Goal: Find specific page/section: Find specific page/section

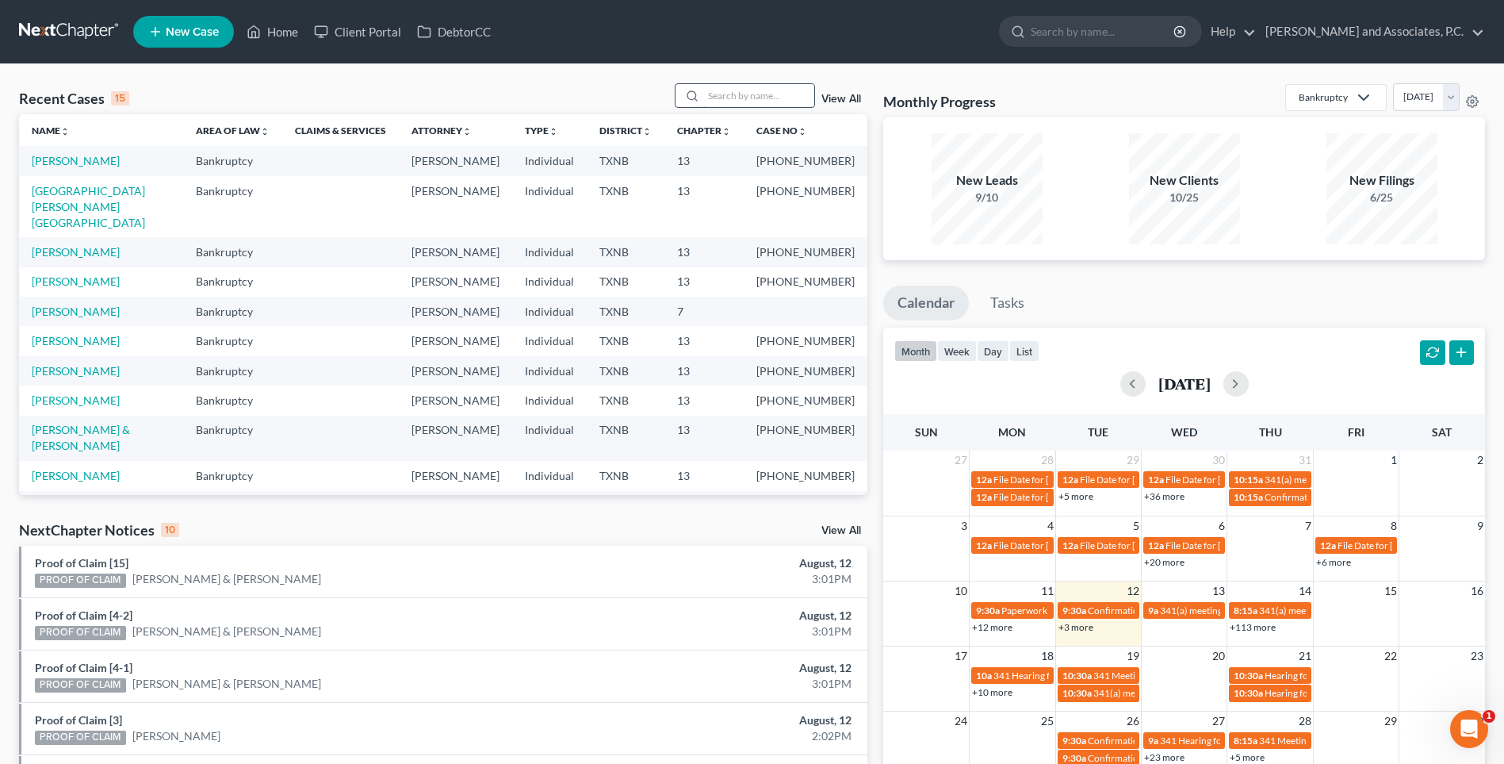
click at [733, 98] on input "search" at bounding box center [758, 95] width 111 height 23
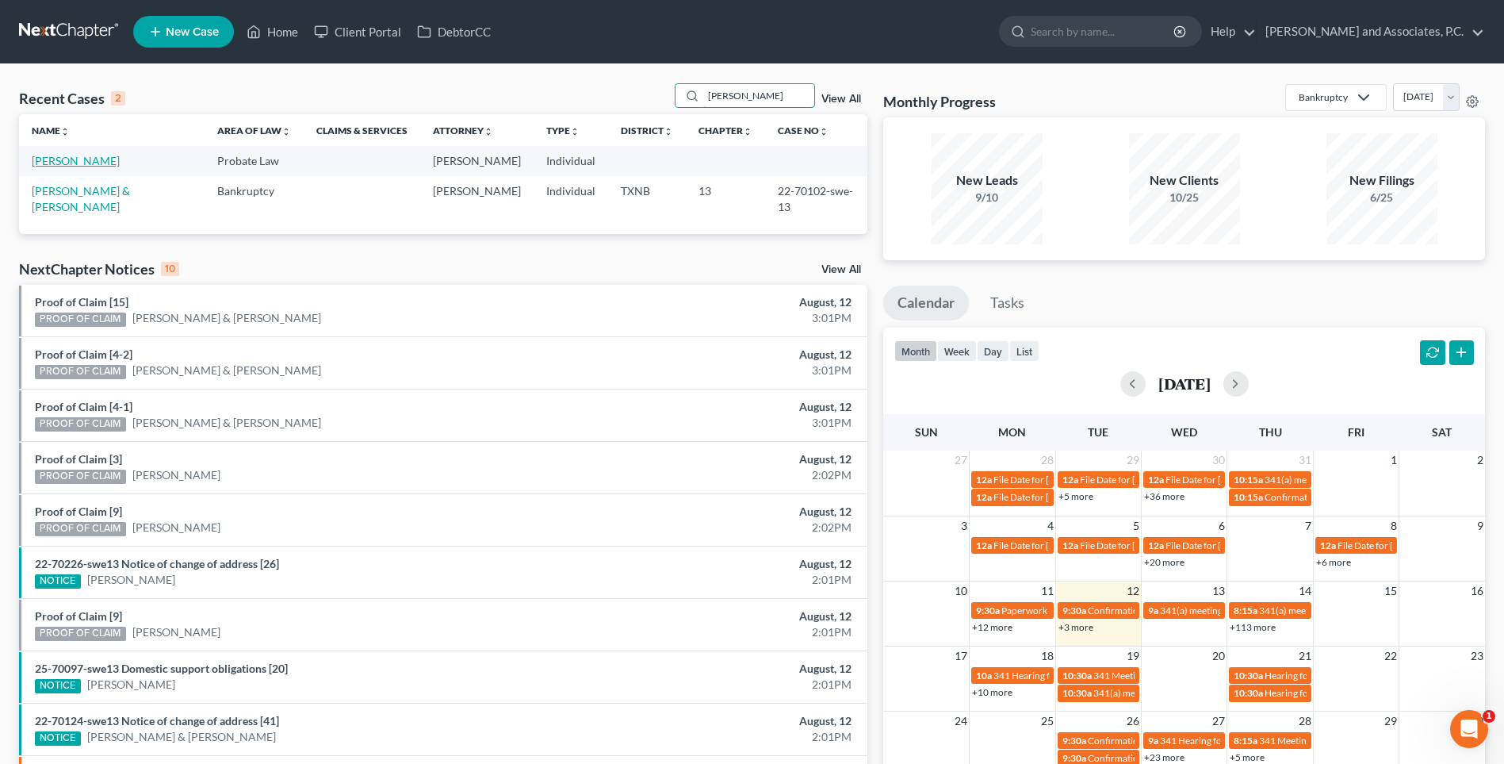
type input "[PERSON_NAME]"
click at [95, 162] on link "[PERSON_NAME]" at bounding box center [76, 160] width 88 height 13
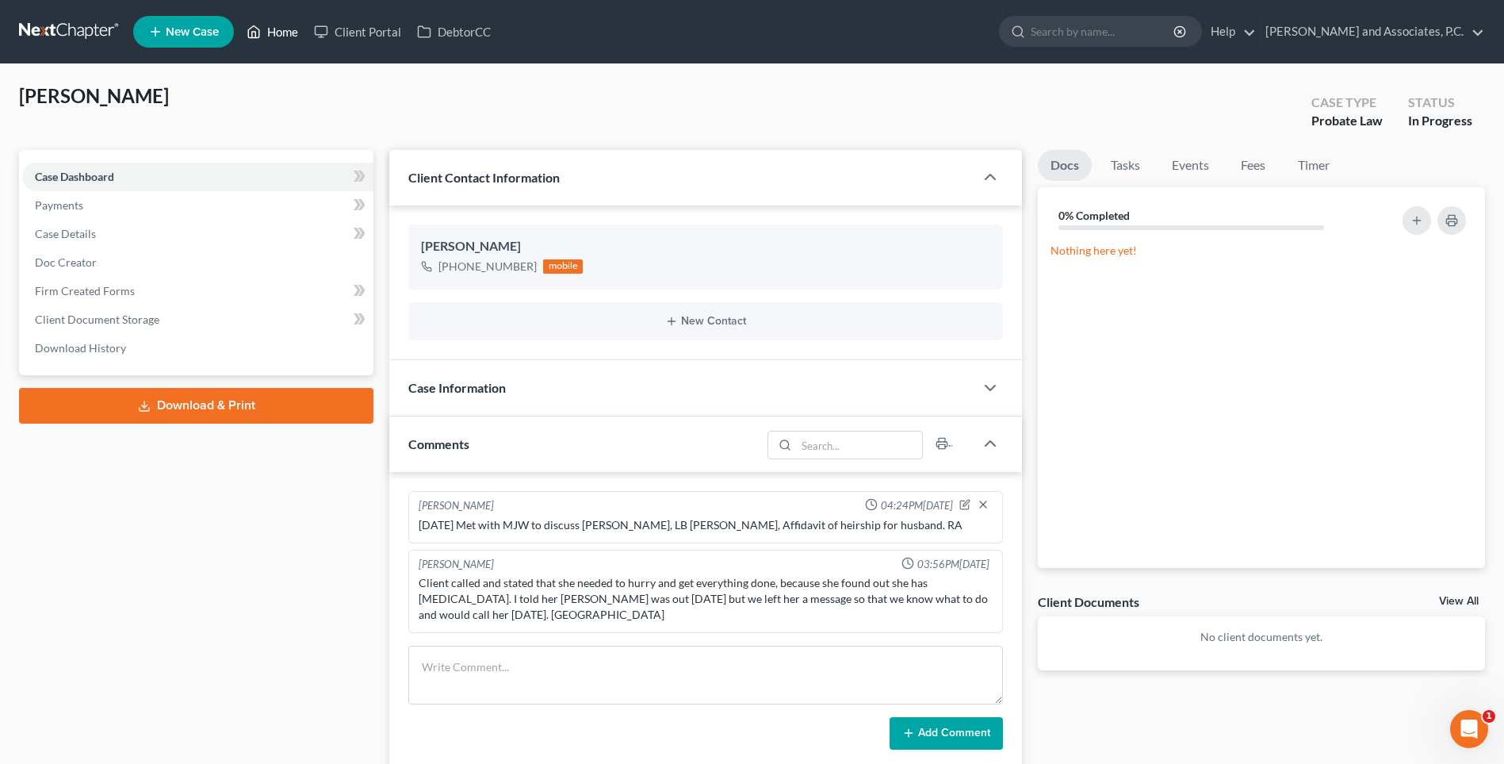
click at [291, 28] on link "Home" at bounding box center [272, 31] width 67 height 29
